Goal: Information Seeking & Learning: Learn about a topic

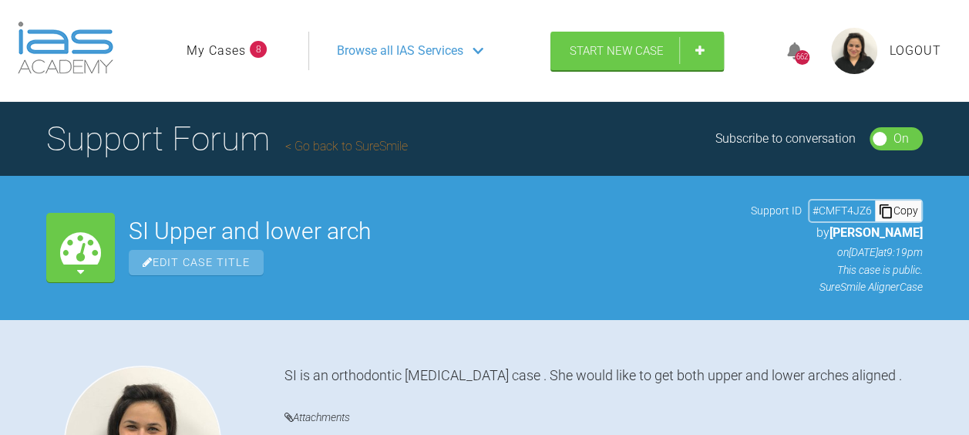
click at [365, 48] on span "Browse all IAS Services" at bounding box center [400, 51] width 126 height 20
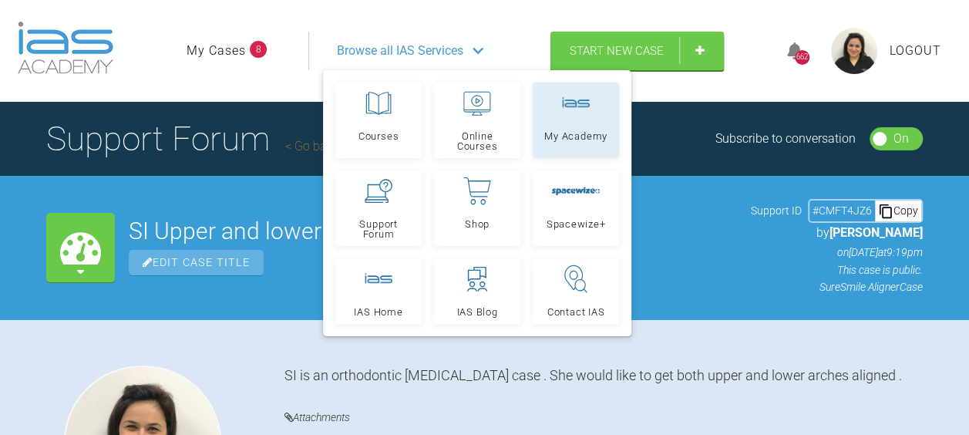
click at [565, 126] on link "My Academy" at bounding box center [576, 121] width 86 height 76
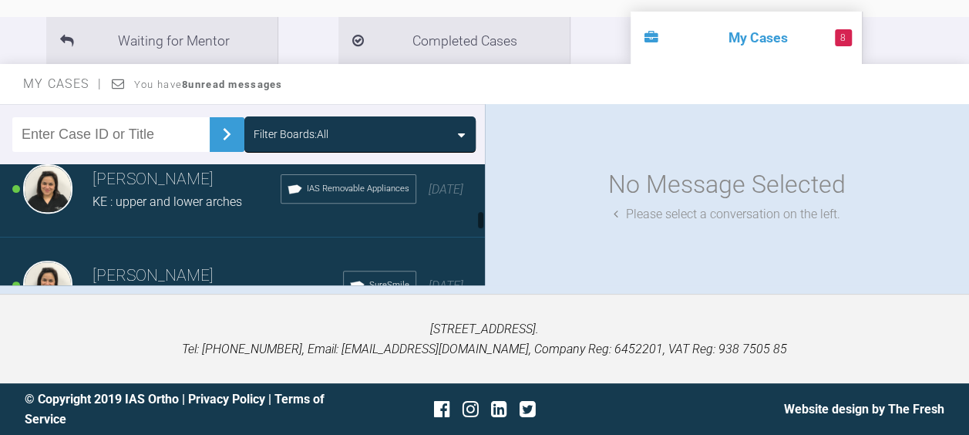
scroll to position [989, 0]
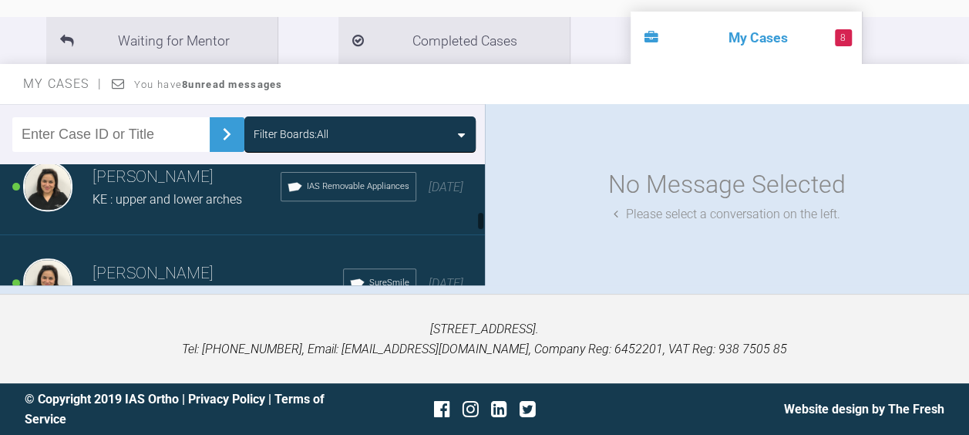
click at [129, 182] on h3 "[PERSON_NAME]" at bounding box center [187, 177] width 188 height 26
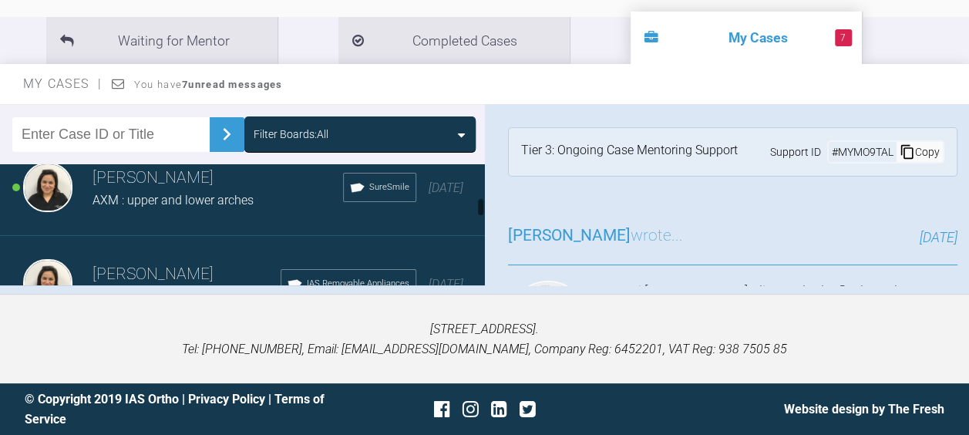
scroll to position [700, 0]
click at [123, 198] on span "AXM : upper and lower arches" at bounding box center [173, 199] width 161 height 15
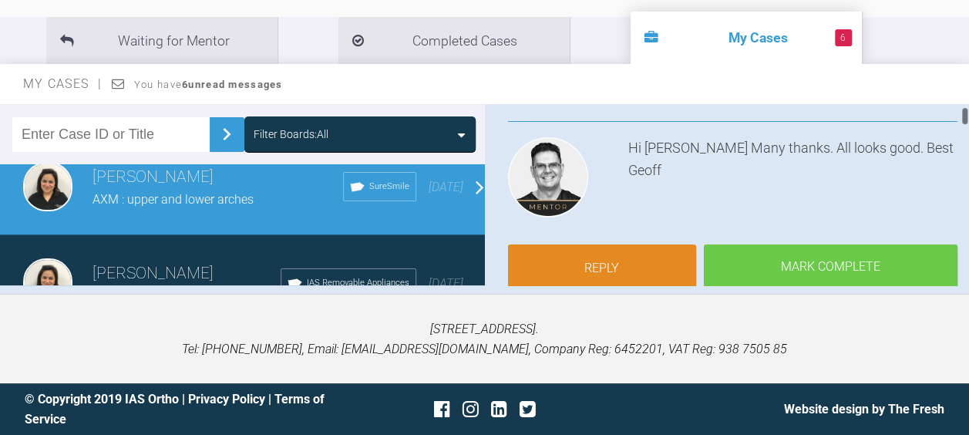
scroll to position [0, 0]
